Goal: Task Accomplishment & Management: Complete application form

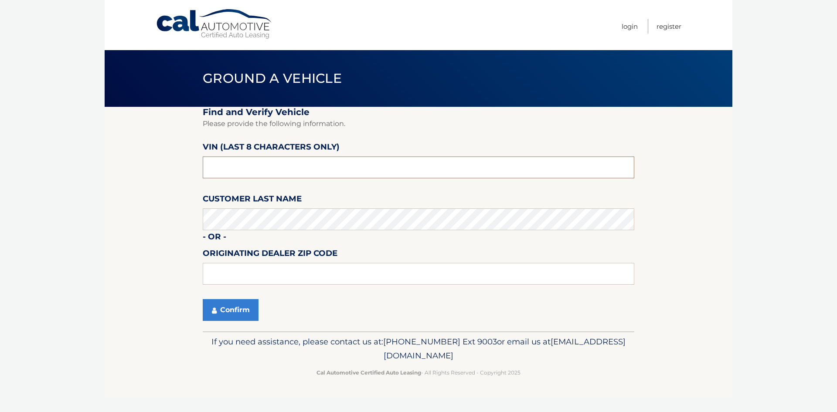
click at [276, 164] on input "text" at bounding box center [418, 167] width 431 height 22
type input "nt170620"
click at [241, 275] on input "text" at bounding box center [418, 274] width 431 height 22
type input "02301"
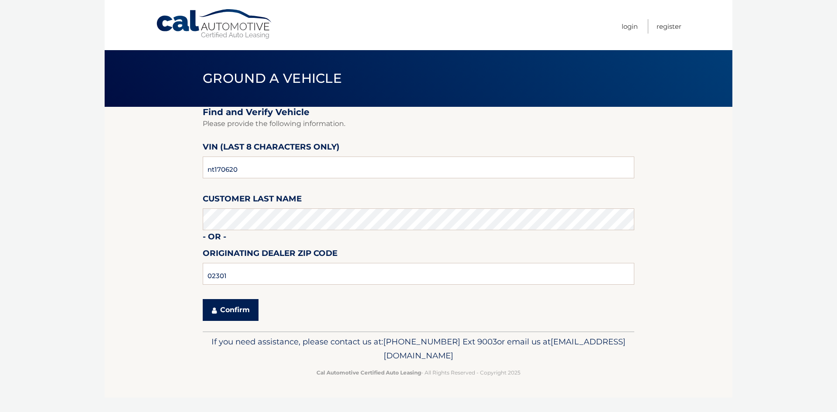
click at [232, 306] on button "Confirm" at bounding box center [231, 310] width 56 height 22
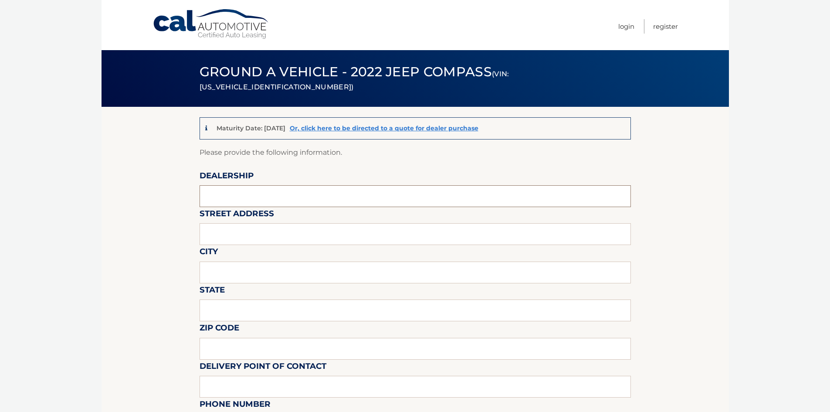
click at [243, 188] on input "text" at bounding box center [415, 196] width 431 height 22
type input "Chrysler 24"
click at [234, 244] on input "text" at bounding box center [415, 234] width 431 height 22
type input "1020 Belmont"
click at [227, 281] on input "text" at bounding box center [415, 273] width 431 height 22
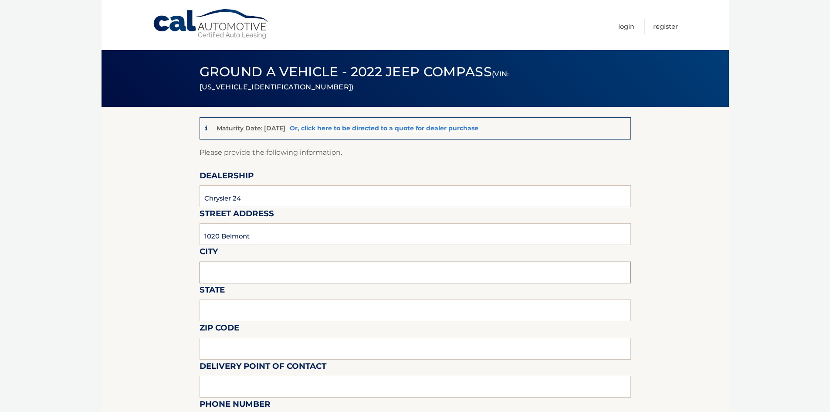
type input "Brockton"
click at [236, 312] on input "text" at bounding box center [415, 310] width 431 height 22
type input "MA"
click at [235, 357] on input "text" at bounding box center [415, 349] width 431 height 22
click at [257, 351] on input "text" at bounding box center [415, 349] width 431 height 22
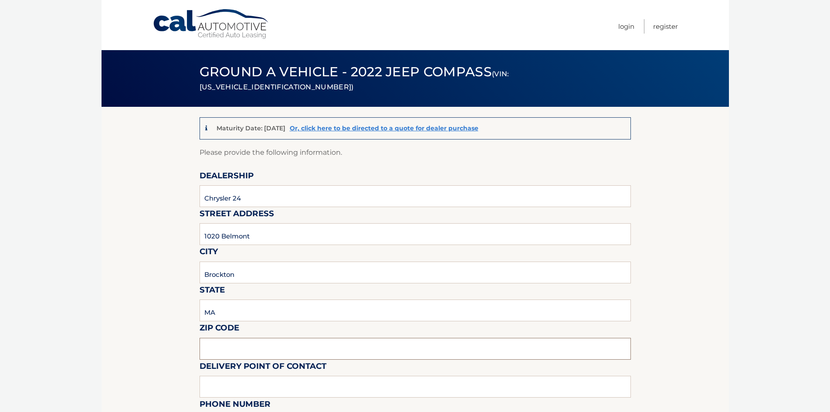
click at [257, 350] on input "text" at bounding box center [415, 349] width 431 height 22
type input "02301"
drag, startPoint x: 41, startPoint y: 265, endPoint x: 68, endPoint y: 268, distance: 26.3
click at [45, 265] on body "Cal Automotive Menu Login Register (VIN: 3C4NJDDB0NT170620)" at bounding box center [415, 206] width 830 height 412
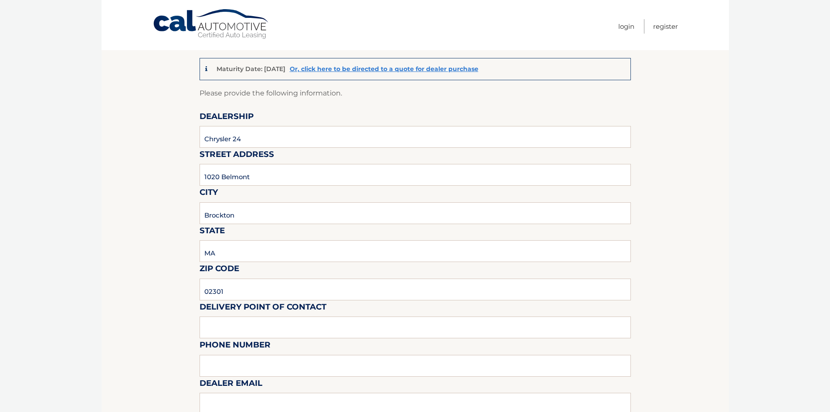
scroll to position [218, 0]
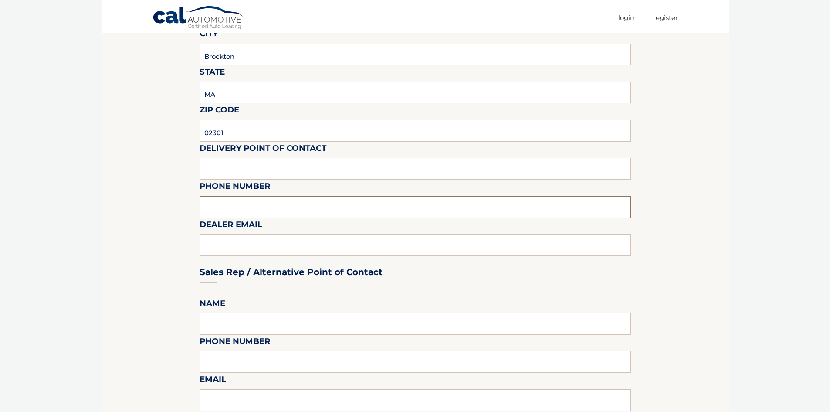
click at [246, 205] on input "text" at bounding box center [415, 207] width 431 height 22
drag, startPoint x: 242, startPoint y: 143, endPoint x: 237, endPoint y: 149, distance: 7.1
click at [242, 144] on label "Delivery Point of Contact" at bounding box center [263, 150] width 127 height 16
click at [234, 169] on input "text" at bounding box center [415, 169] width 431 height 22
type input "Beethoven Penalo"
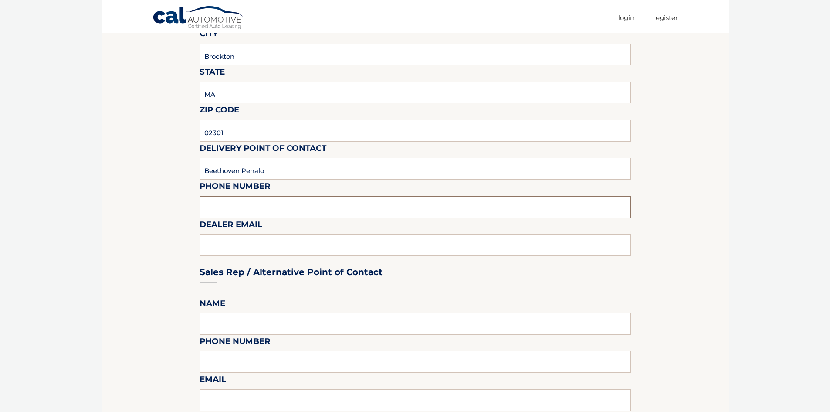
click at [215, 210] on input "text" at bounding box center [415, 207] width 431 height 22
type input "7819611550"
click at [219, 244] on div "Sales Rep / Alternative Point of Contact" at bounding box center [415, 255] width 431 height 61
click at [222, 248] on div "Sales Rep / Alternative Point of Contact" at bounding box center [415, 255] width 431 height 61
click at [270, 249] on div "Sales Rep / Alternative Point of Contact" at bounding box center [415, 255] width 431 height 61
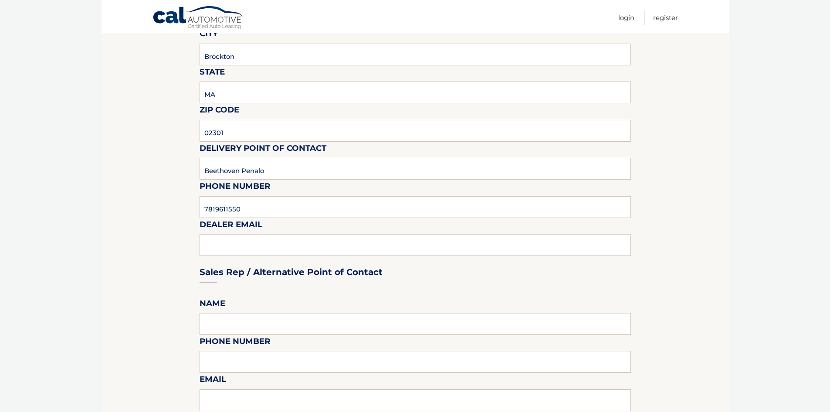
click at [296, 219] on fieldset "Please provide the following information. Dealership Chrysler 24 Street Address…" at bounding box center [415, 387] width 431 height 916
click at [283, 250] on div "Sales Rep / Alternative Point of Contact" at bounding box center [415, 255] width 431 height 61
drag, startPoint x: 234, startPoint y: 339, endPoint x: 233, endPoint y: 320, distance: 19.2
click at [233, 321] on fieldset "Please provide the following information. Dealership Chrysler 24 Street Address…" at bounding box center [415, 387] width 431 height 916
click at [234, 315] on input "text" at bounding box center [415, 324] width 431 height 22
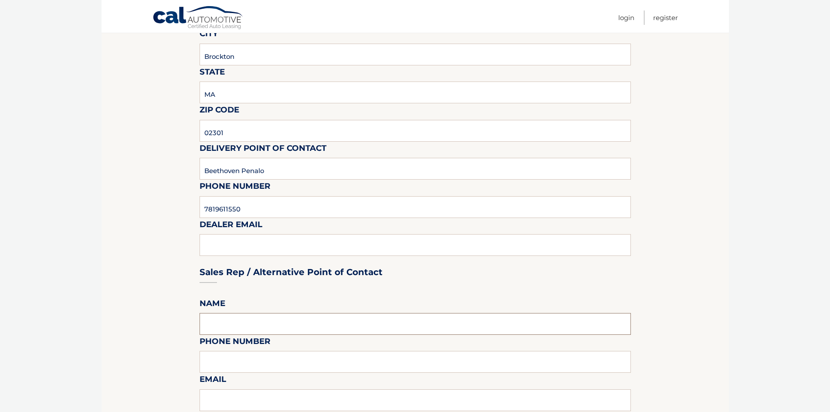
type input "Mark Z"
drag, startPoint x: 228, startPoint y: 363, endPoint x: 230, endPoint y: 371, distance: 8.4
click at [228, 363] on input "text" at bounding box center [415, 362] width 431 height 22
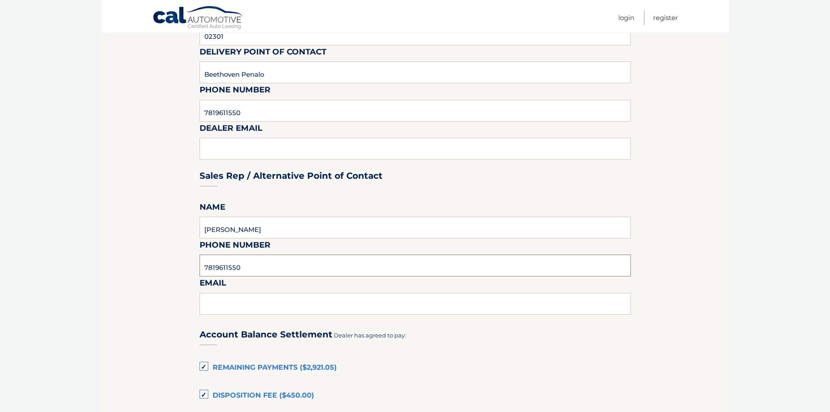
scroll to position [349, 0]
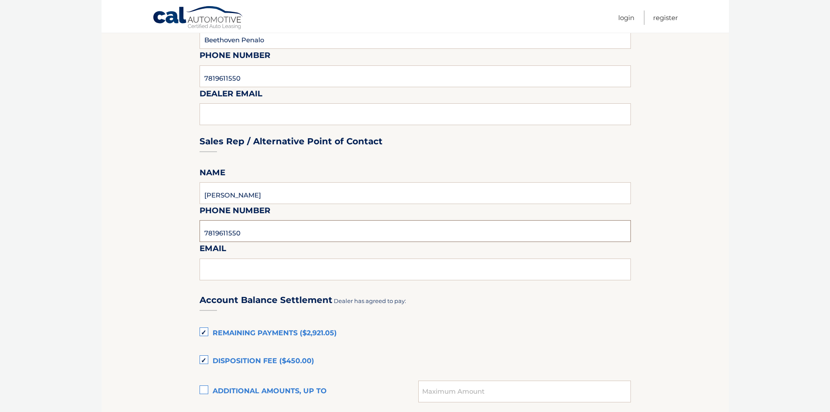
type input "7819611550"
drag, startPoint x: 249, startPoint y: 278, endPoint x: 248, endPoint y: 273, distance: 5.3
click at [248, 273] on input "text" at bounding box center [415, 269] width 431 height 22
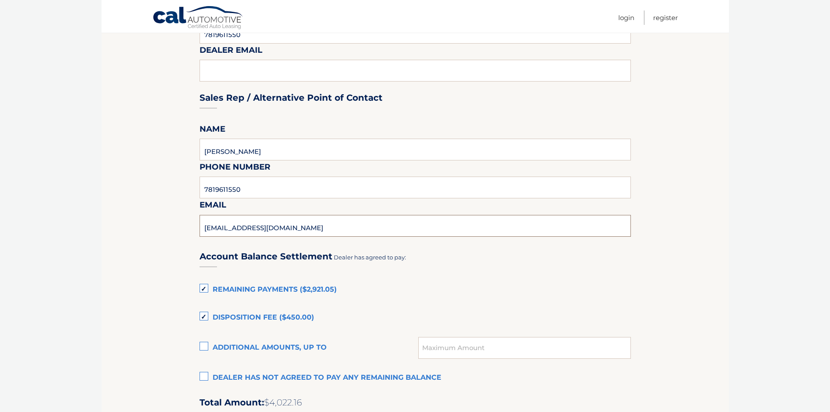
type input "bpenalo@route24auto.com"
click at [170, 283] on section "Maturity Date: 04/23/2026 Or, click here to be directed to a quote for dealer p…" at bounding box center [416, 192] width 628 height 955
click at [205, 321] on label "Disposition Fee ($450.00)" at bounding box center [415, 317] width 431 height 17
click at [0, 0] on input "Disposition Fee ($450.00)" at bounding box center [0, 0] width 0 height 0
click at [205, 288] on label "Remaining Payments ($2,921.05)" at bounding box center [415, 289] width 431 height 17
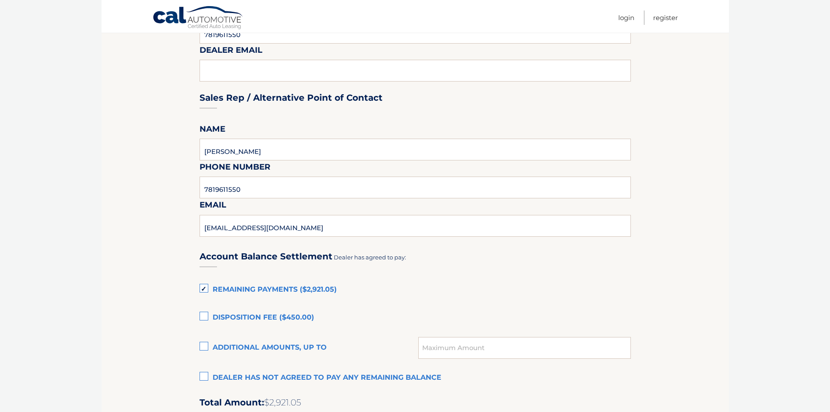
click at [0, 0] on input "Remaining Payments ($2,921.05)" at bounding box center [0, 0] width 0 height 0
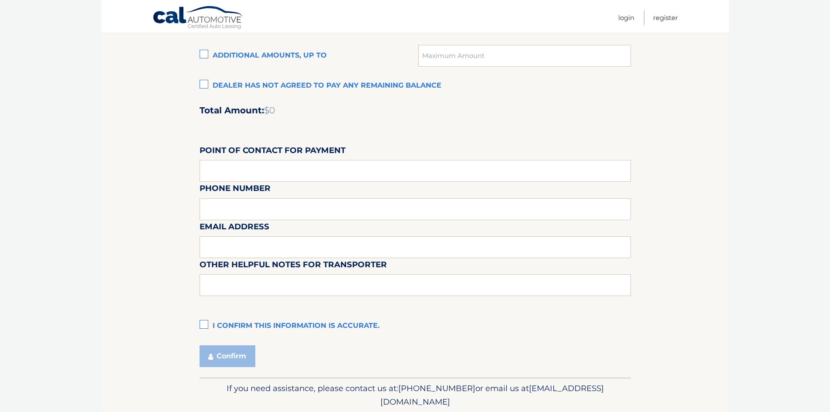
scroll to position [716, 0]
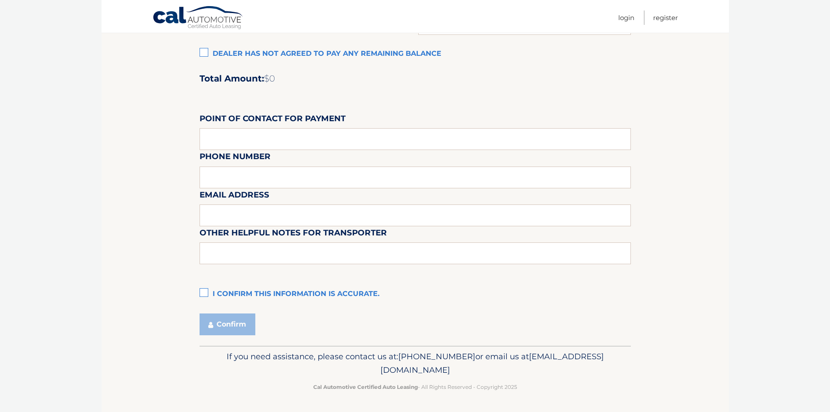
click at [207, 289] on label "I confirm this information is accurate." at bounding box center [415, 293] width 431 height 17
click at [0, 0] on input "I confirm this information is accurate." at bounding box center [0, 0] width 0 height 0
click at [232, 326] on button "Confirm" at bounding box center [228, 324] width 56 height 22
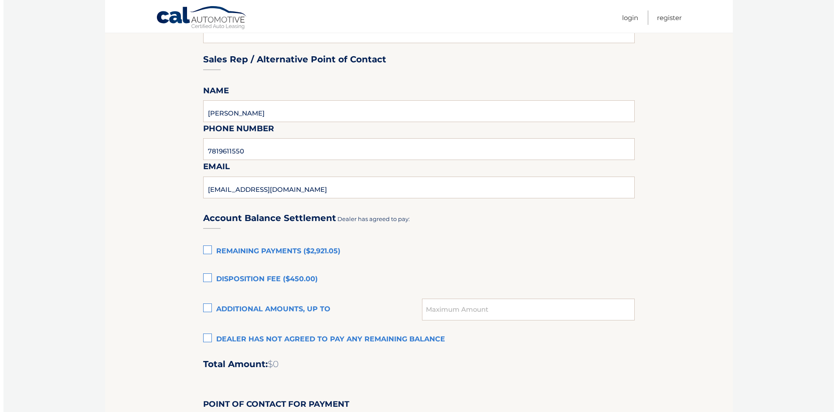
scroll to position [411, 0]
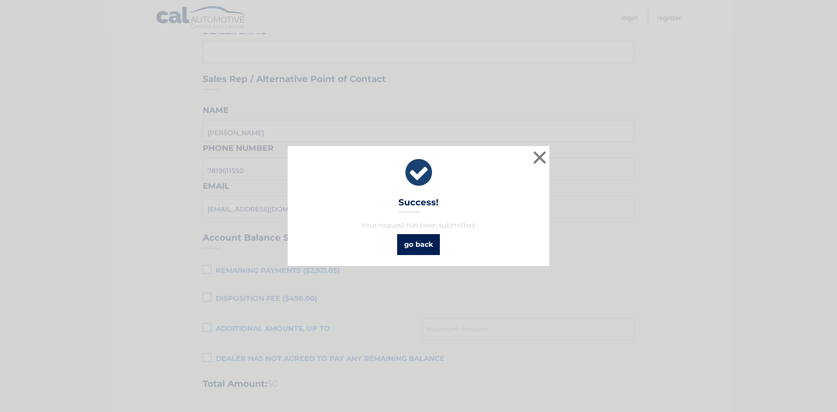
click at [425, 237] on link "go back" at bounding box center [418, 244] width 43 height 21
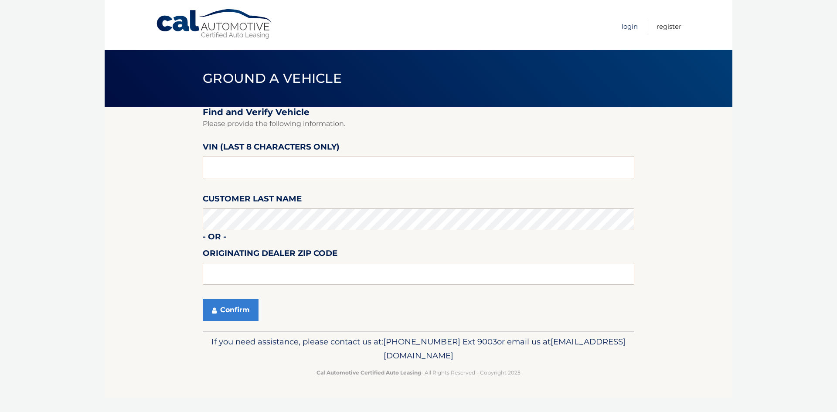
drag, startPoint x: 634, startPoint y: 24, endPoint x: 629, endPoint y: 36, distance: 12.9
click at [634, 25] on link "Login" at bounding box center [630, 26] width 16 height 14
click at [284, 168] on input "text" at bounding box center [418, 167] width 431 height 22
drag, startPoint x: 301, startPoint y: 172, endPoint x: 304, endPoint y: 163, distance: 9.5
click at [302, 169] on input "text" at bounding box center [418, 167] width 431 height 22
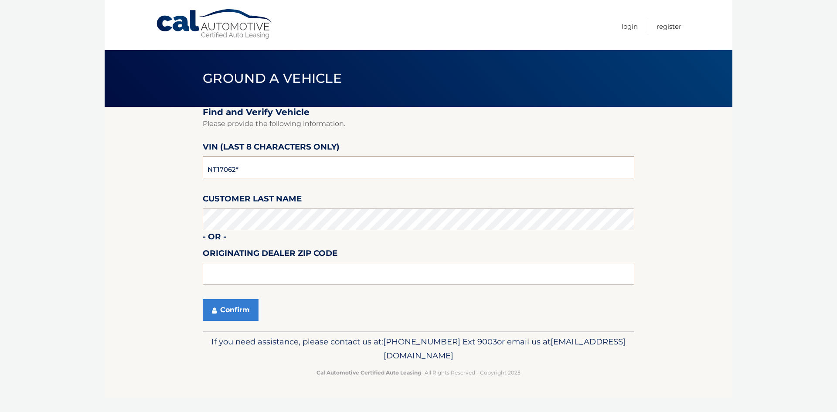
type input "NT170620"
click at [225, 270] on input "text" at bounding box center [418, 274] width 431 height 22
type input "02301"
click at [218, 306] on button "Confirm" at bounding box center [231, 310] width 56 height 22
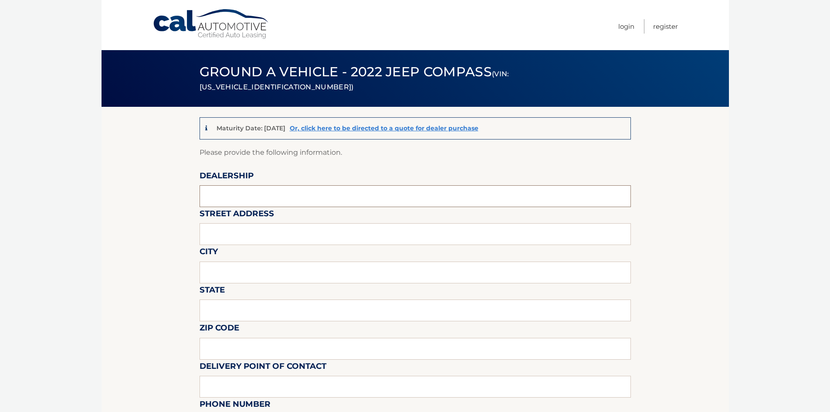
click at [238, 195] on input "text" at bounding box center [415, 196] width 431 height 22
type input "Chrysler 24"
click at [251, 230] on input "text" at bounding box center [415, 234] width 431 height 22
type input "1020 Belmont"
click at [246, 272] on input "text" at bounding box center [415, 273] width 431 height 22
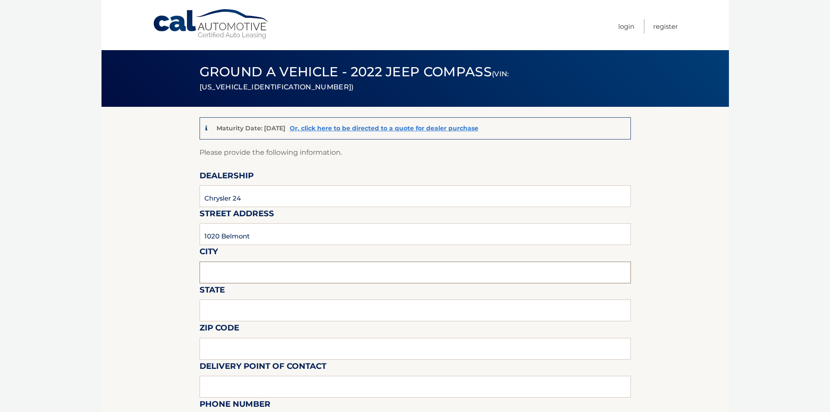
type input "Brockton"
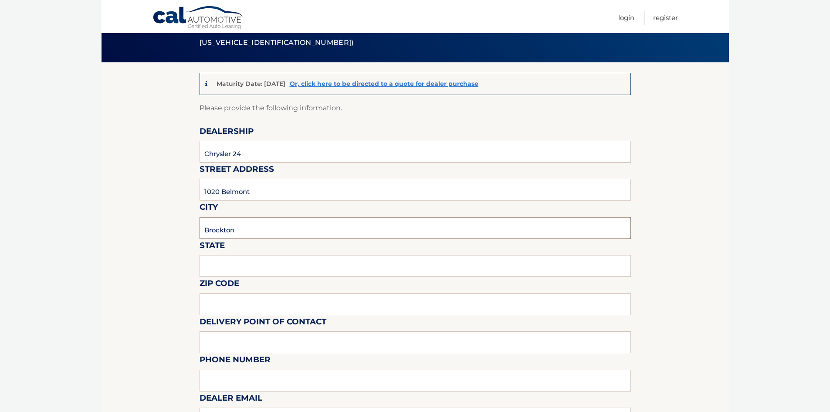
scroll to position [87, 0]
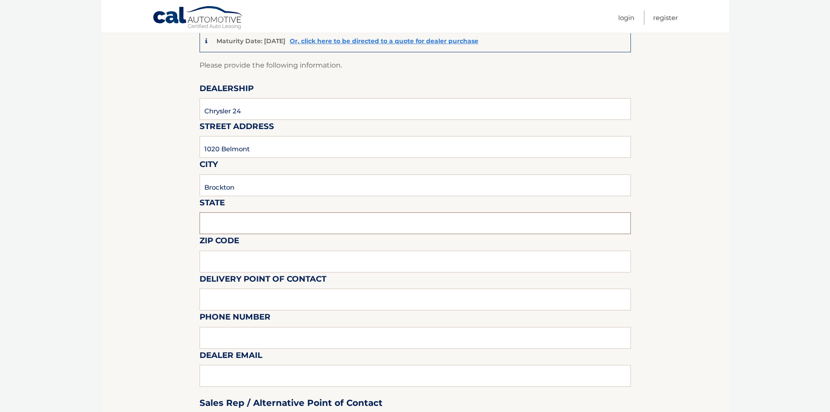
click at [237, 218] on input "text" at bounding box center [415, 223] width 431 height 22
type input "MA"
click at [233, 258] on input "text" at bounding box center [415, 262] width 431 height 22
type input "02301"
click at [247, 298] on input "text" at bounding box center [415, 300] width 431 height 22
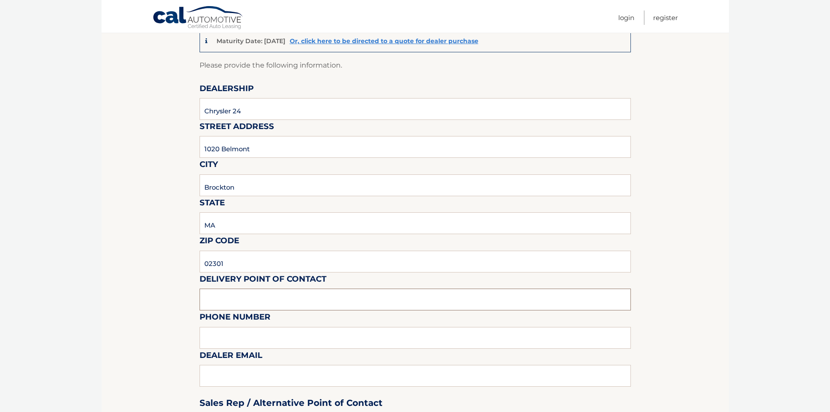
type input "Beethoven Penalo"
click at [247, 344] on input "text" at bounding box center [415, 338] width 431 height 22
type input "7819611550"
click at [238, 377] on div "Sales Rep / Alternative Point of Contact" at bounding box center [415, 386] width 431 height 61
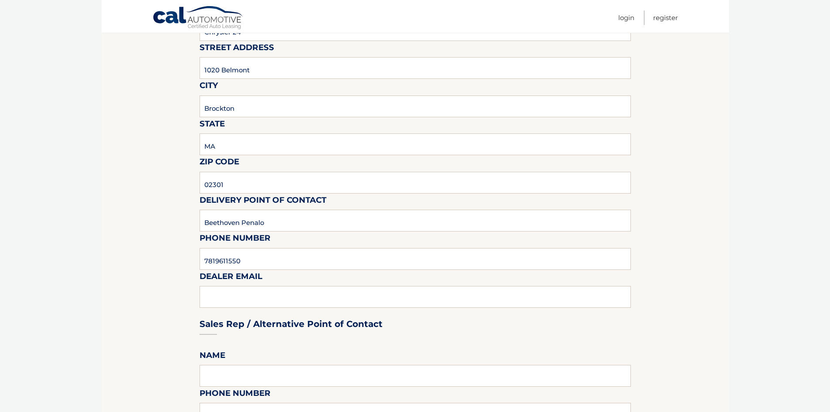
scroll to position [174, 0]
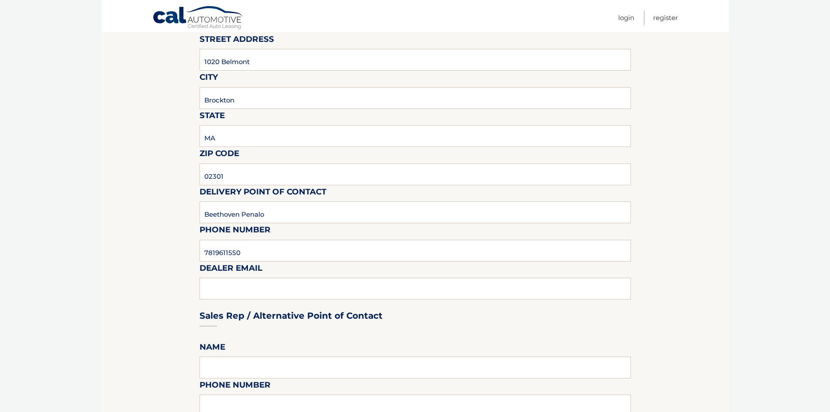
click at [232, 280] on div "Sales Rep / Alternative Point of Contact" at bounding box center [415, 298] width 431 height 61
click at [314, 258] on input "7819611550" at bounding box center [415, 251] width 431 height 22
type input "[EMAIL_ADDRESS][DOMAIN_NAME]"
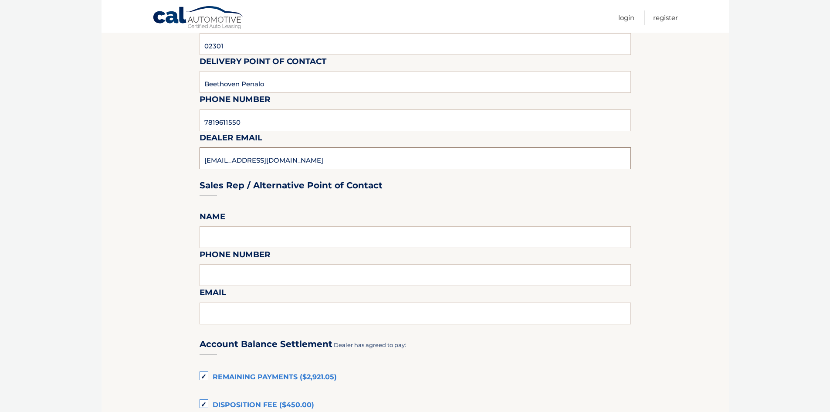
scroll to position [305, 0]
click at [257, 232] on input "text" at bounding box center [415, 237] width 431 height 22
click at [228, 272] on input "text" at bounding box center [415, 275] width 431 height 22
type input "7819611550"
click at [246, 312] on input "text" at bounding box center [415, 313] width 431 height 22
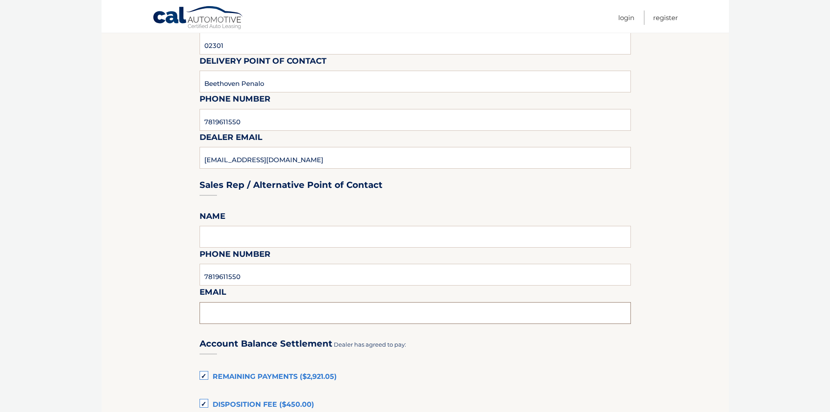
type input "[EMAIL_ADDRESS][DOMAIN_NAME]"
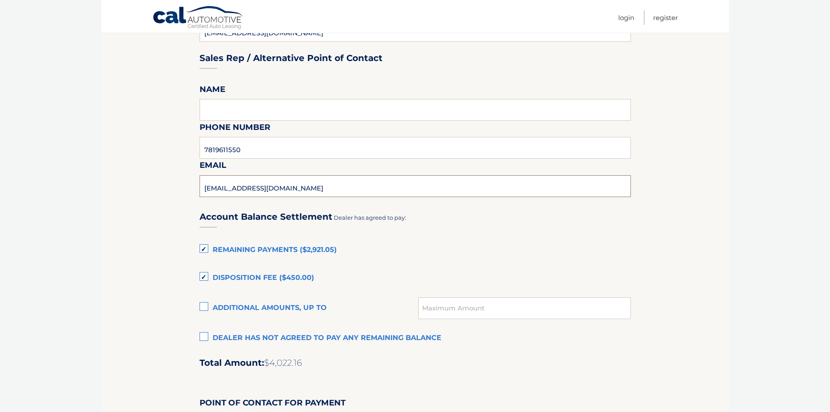
scroll to position [436, 0]
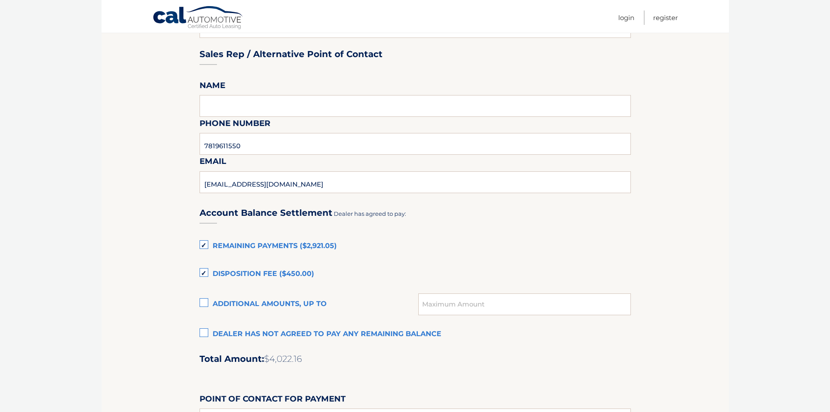
click at [200, 241] on label "Remaining Payments ($2,921.05)" at bounding box center [415, 246] width 431 height 17
click at [0, 0] on input "Remaining Payments ($2,921.05)" at bounding box center [0, 0] width 0 height 0
click at [199, 272] on section "Maturity Date: [DATE] Or, click here to be directed to a quote for dealer purch…" at bounding box center [416, 148] width 628 height 955
click at [201, 273] on label "Disposition Fee ($450.00)" at bounding box center [415, 273] width 431 height 17
click at [0, 0] on input "Disposition Fee ($450.00)" at bounding box center [0, 0] width 0 height 0
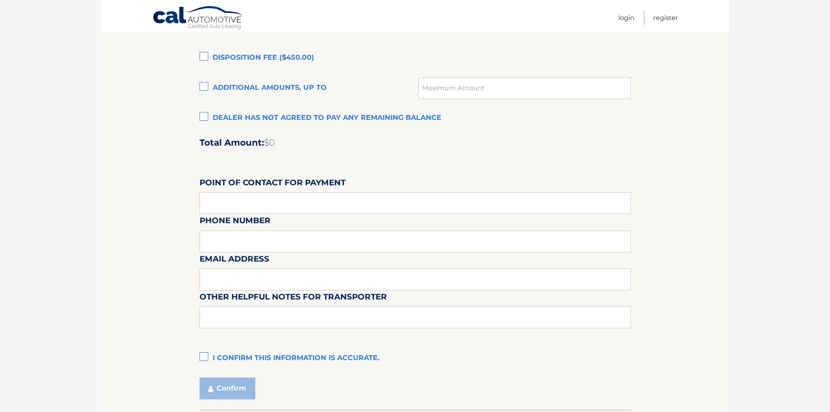
scroll to position [654, 0]
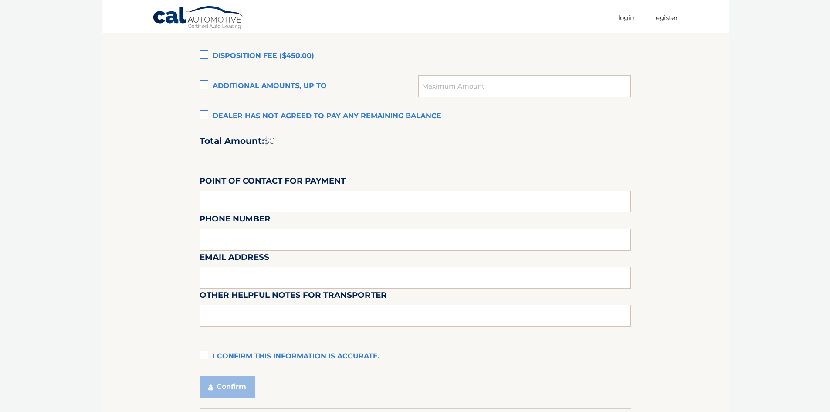
click at [207, 358] on label "I confirm this information is accurate." at bounding box center [415, 356] width 431 height 17
click at [0, 0] on input "I confirm this information is accurate." at bounding box center [0, 0] width 0 height 0
drag, startPoint x: 213, startPoint y: 381, endPoint x: 258, endPoint y: 377, distance: 45.5
click at [213, 380] on button "Confirm" at bounding box center [228, 387] width 56 height 22
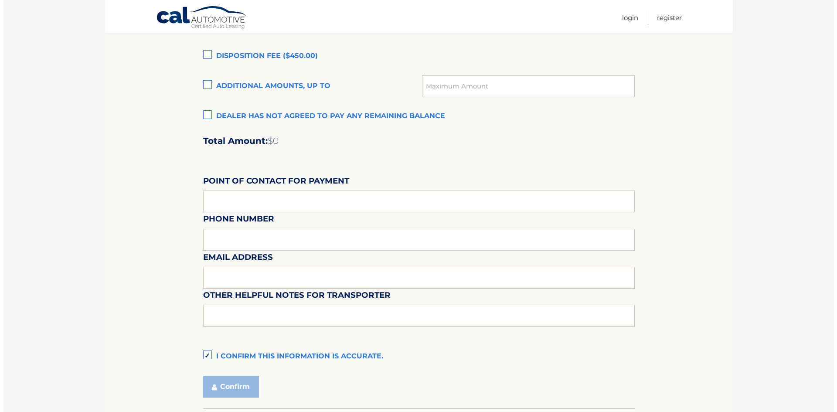
scroll to position [716, 0]
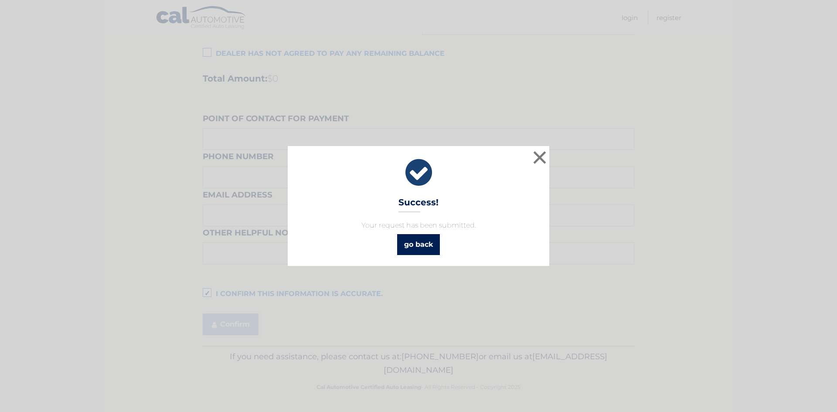
click at [432, 246] on link "go back" at bounding box center [418, 244] width 43 height 21
